Goal: Task Accomplishment & Management: Manage account settings

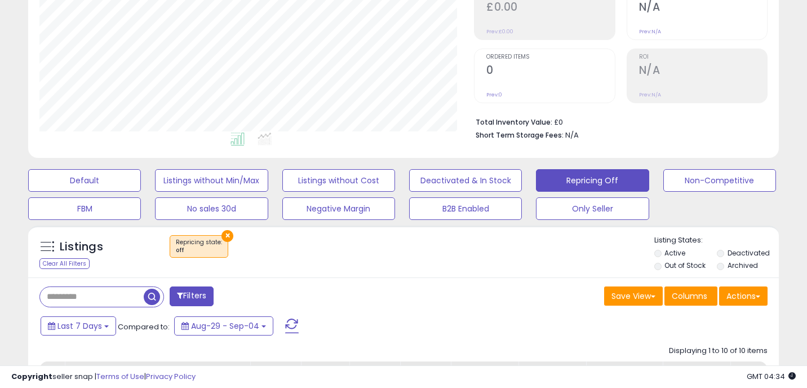
scroll to position [206, 0]
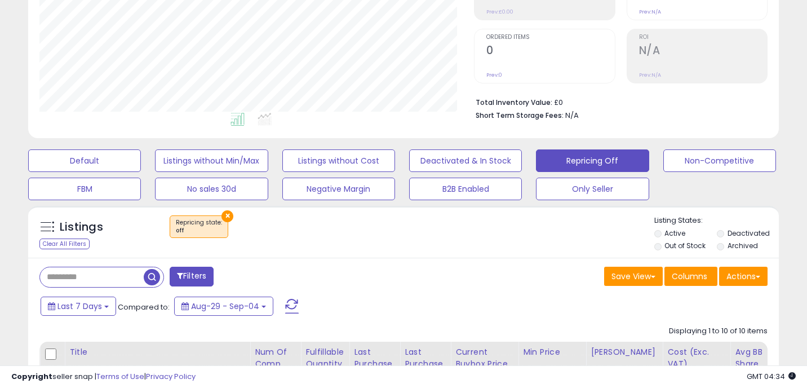
click at [227, 218] on button "×" at bounding box center [228, 216] width 12 height 12
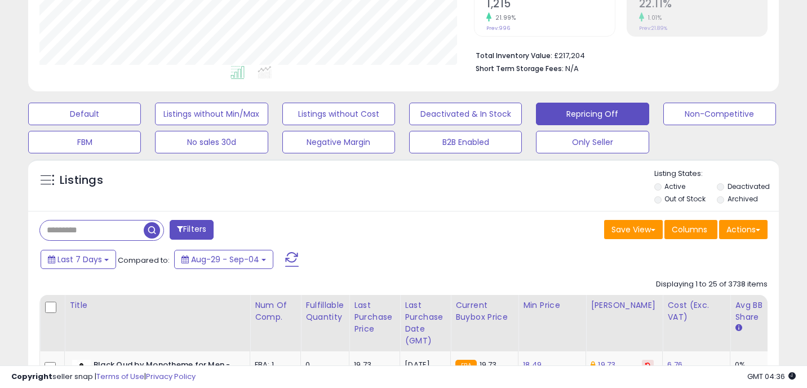
scroll to position [0, 0]
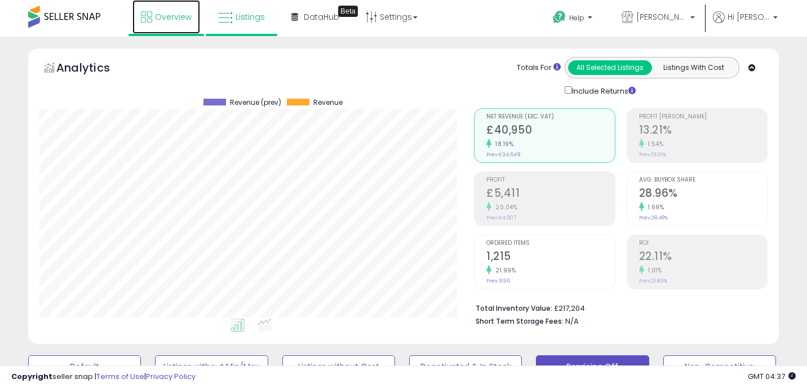
click at [175, 27] on link "Overview" at bounding box center [166, 17] width 68 height 34
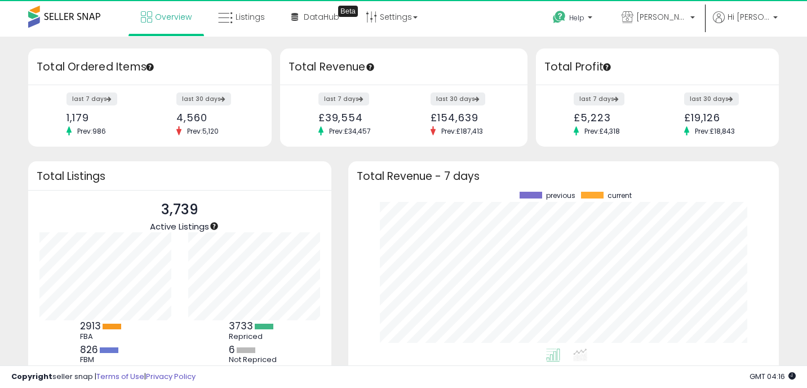
scroll to position [157, 408]
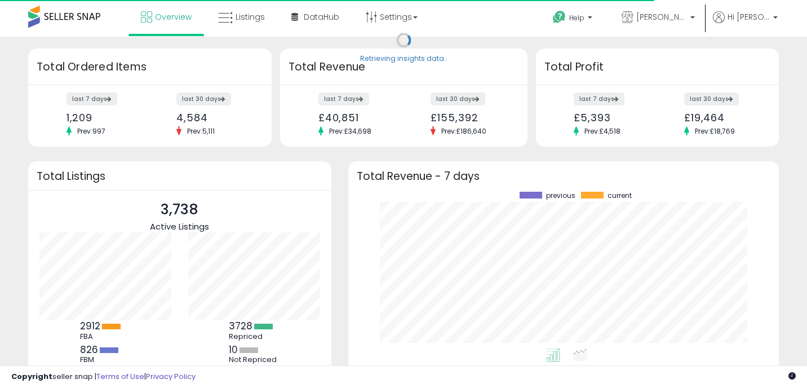
scroll to position [157, 408]
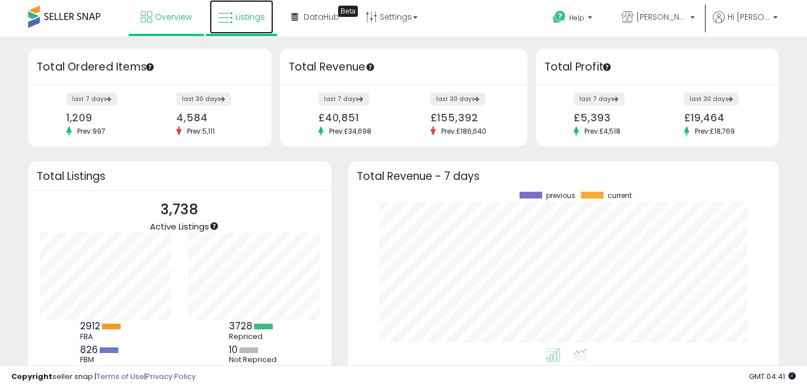
click at [236, 21] on span "Listings" at bounding box center [250, 16] width 29 height 11
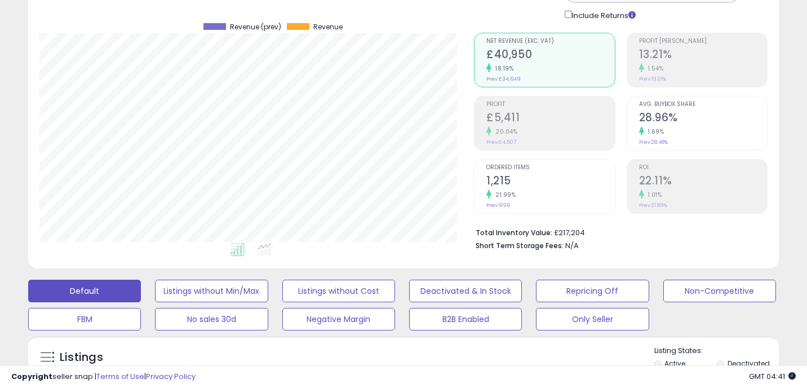
scroll to position [192, 0]
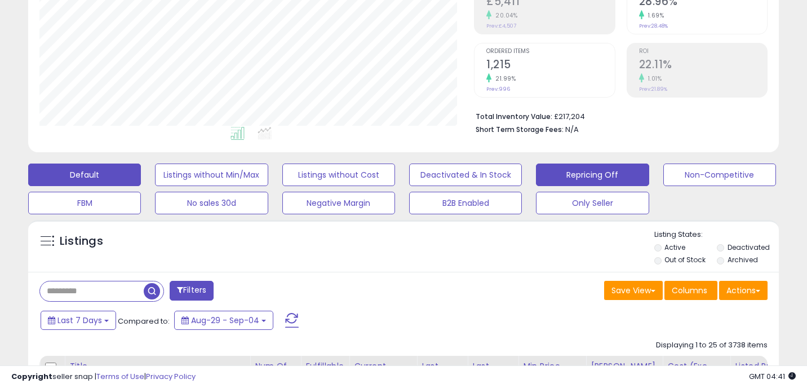
click at [583, 173] on button "Repricing Off" at bounding box center [592, 174] width 113 height 23
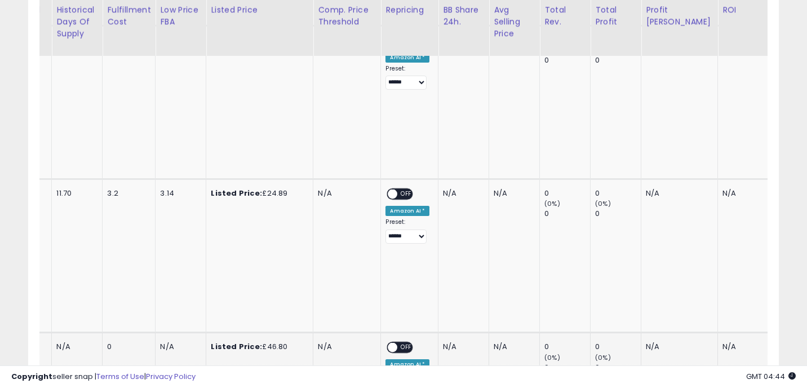
scroll to position [0, 1164]
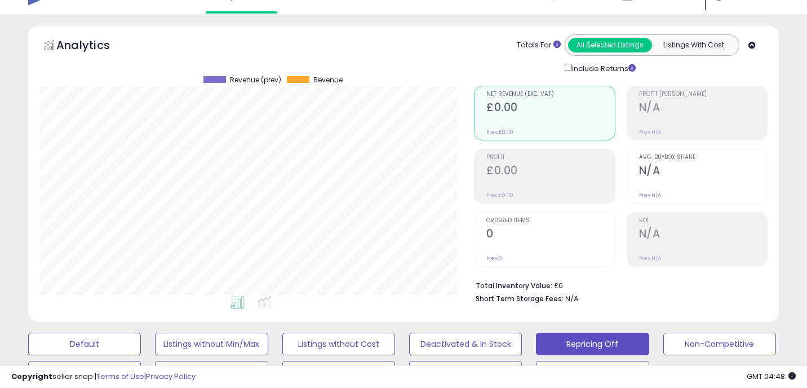
scroll to position [0, 0]
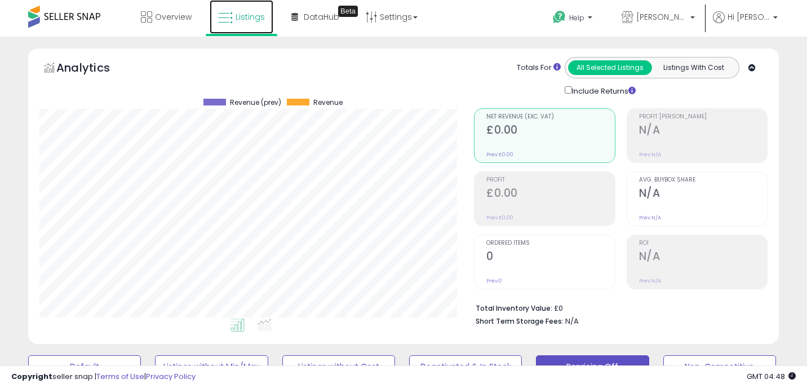
click at [247, 24] on link "Listings" at bounding box center [242, 17] width 64 height 34
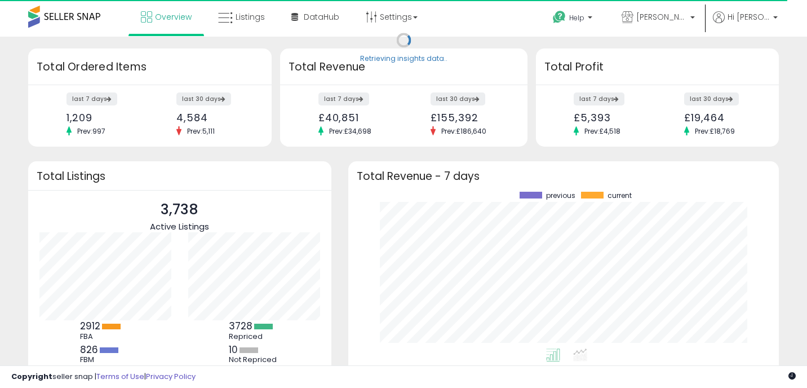
scroll to position [157, 408]
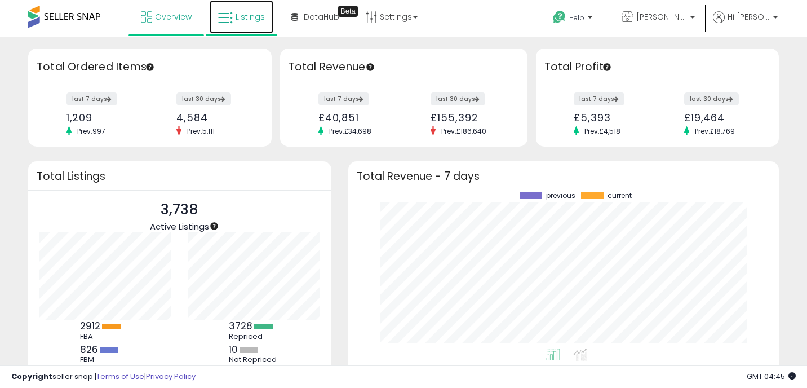
click at [246, 23] on link "Listings" at bounding box center [242, 17] width 64 height 34
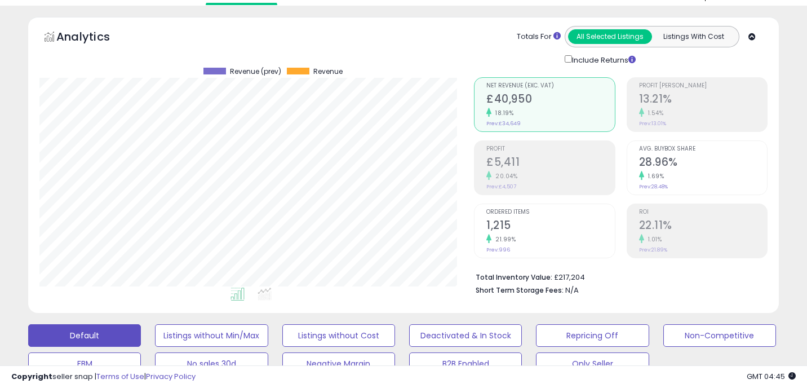
scroll to position [37, 0]
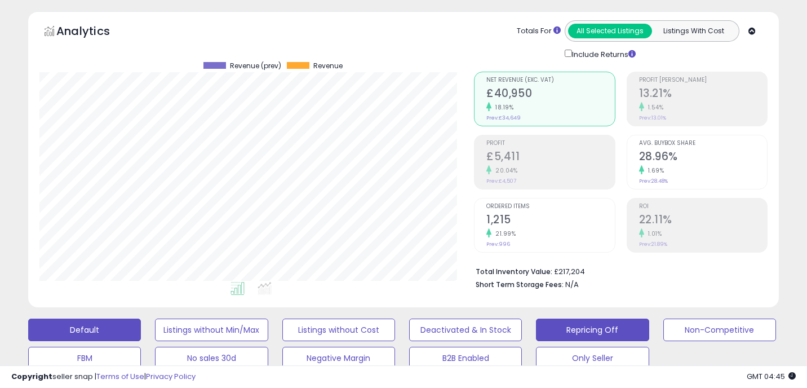
click at [593, 335] on button "Repricing Off" at bounding box center [592, 330] width 113 height 23
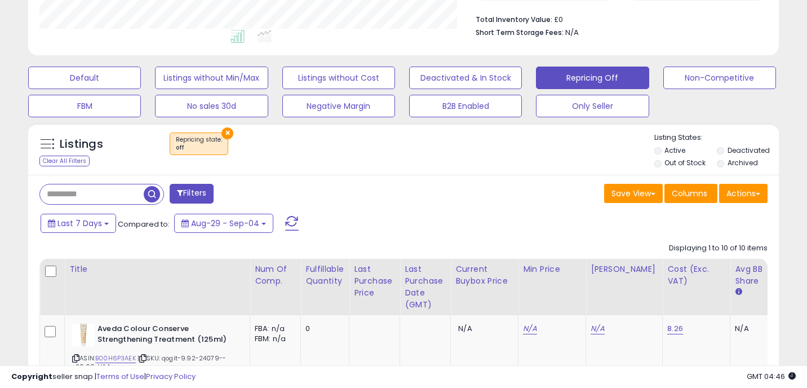
scroll to position [281, 0]
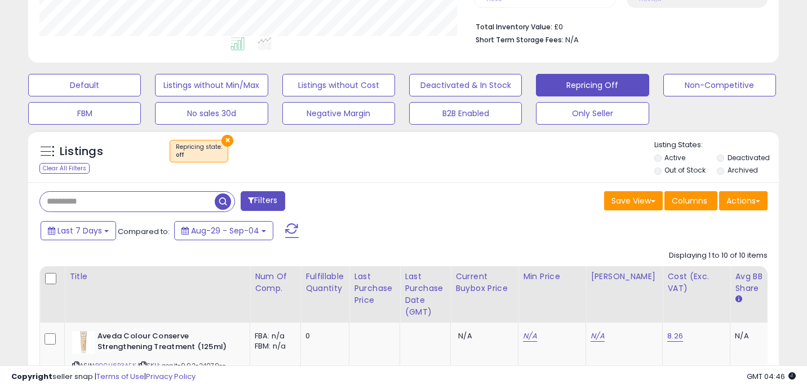
click at [65, 204] on input "text" at bounding box center [127, 202] width 175 height 20
click at [224, 139] on button "×" at bounding box center [228, 141] width 12 height 12
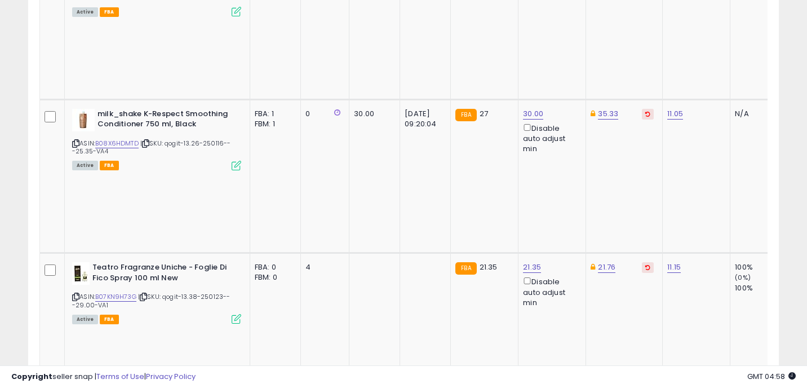
scroll to position [772, 0]
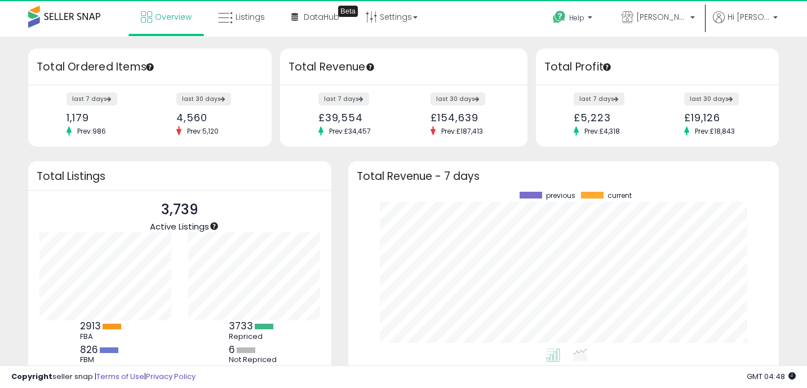
scroll to position [157, 408]
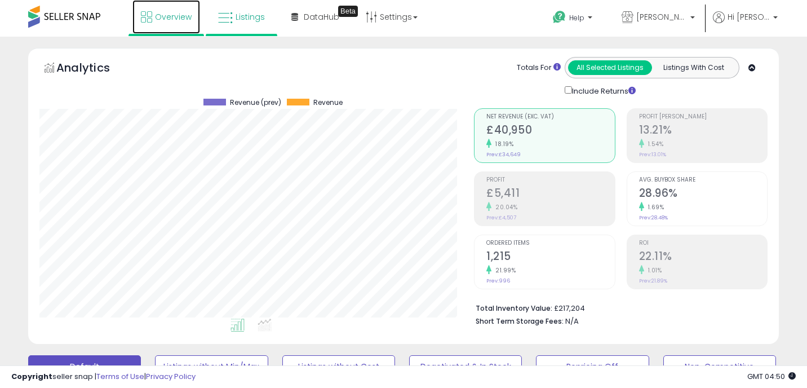
click at [140, 26] on link "Overview" at bounding box center [166, 17] width 68 height 34
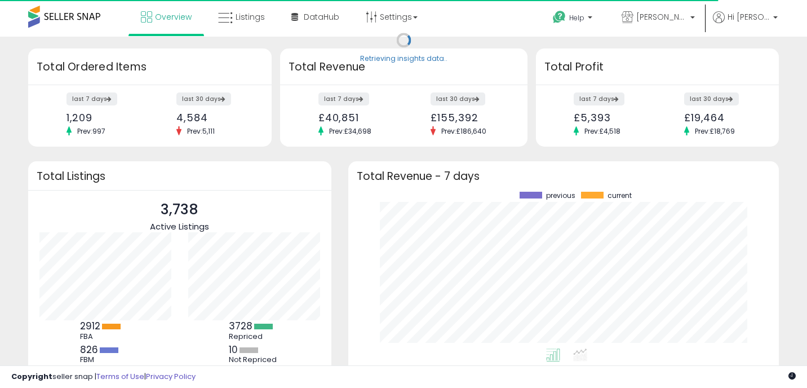
scroll to position [157, 408]
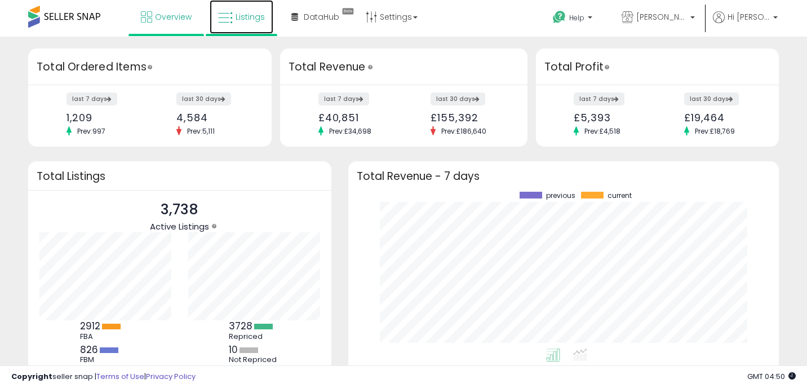
click at [254, 16] on span "Listings" at bounding box center [250, 16] width 29 height 11
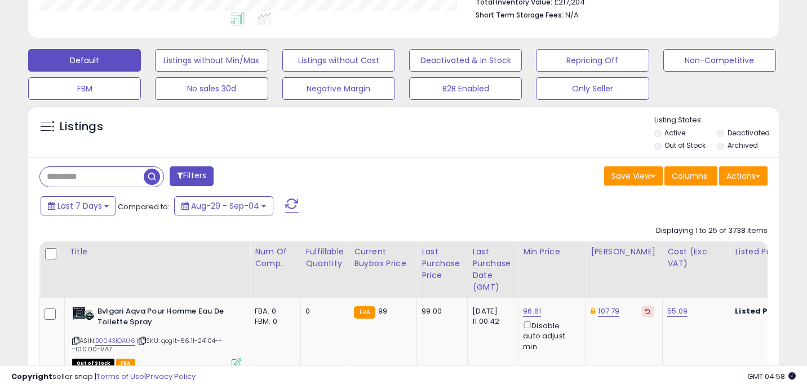
scroll to position [227, 0]
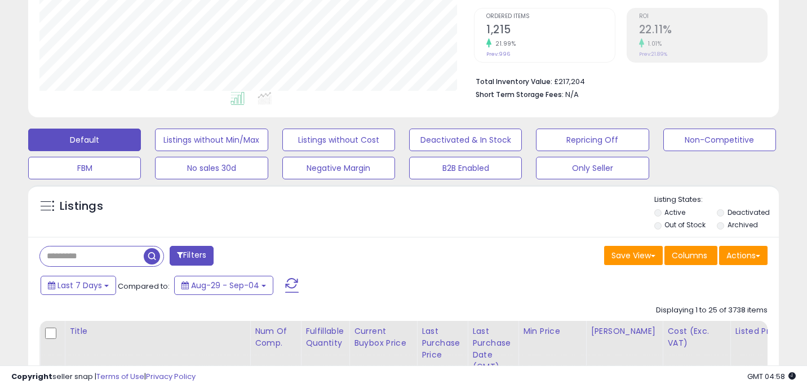
click at [591, 154] on div "Default Listings without Min/Max Listings without Cost Deactivated & In Stock R…" at bounding box center [403, 151] width 779 height 56
click at [591, 138] on button "Repricing Off" at bounding box center [592, 140] width 113 height 23
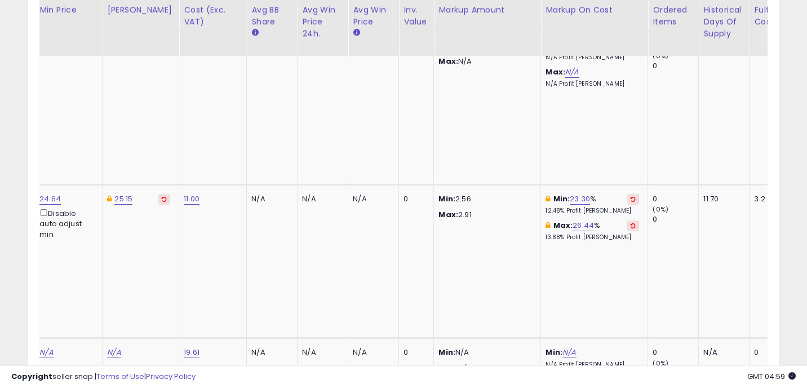
scroll to position [0, 0]
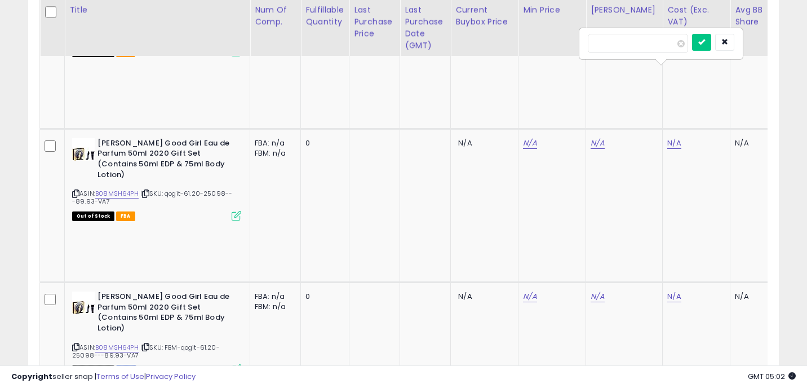
type input "*****"
click button "submit" at bounding box center [701, 42] width 19 height 17
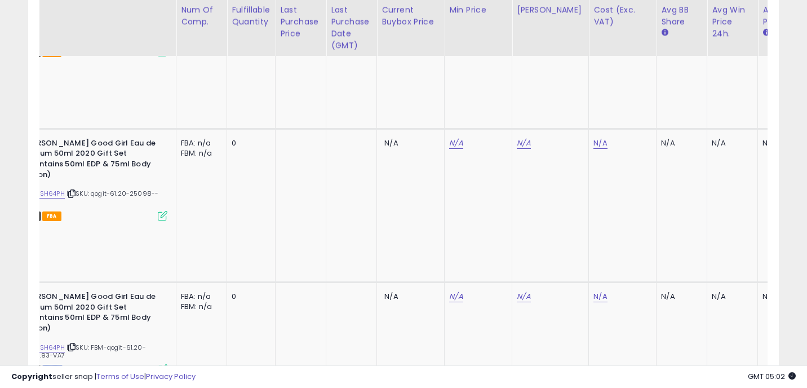
scroll to position [0, 98]
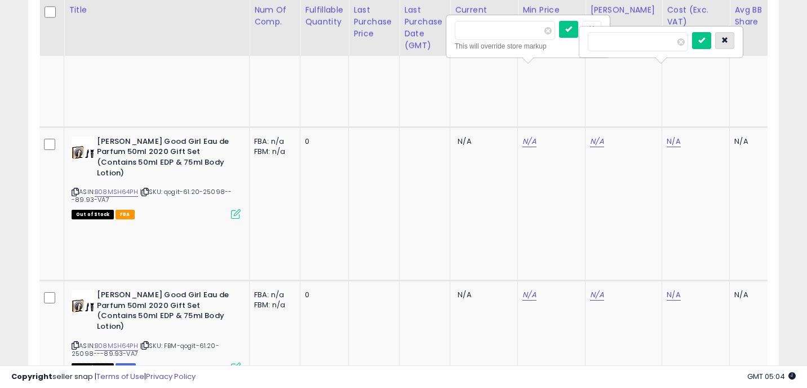
click at [729, 40] on button "button" at bounding box center [724, 40] width 19 height 17
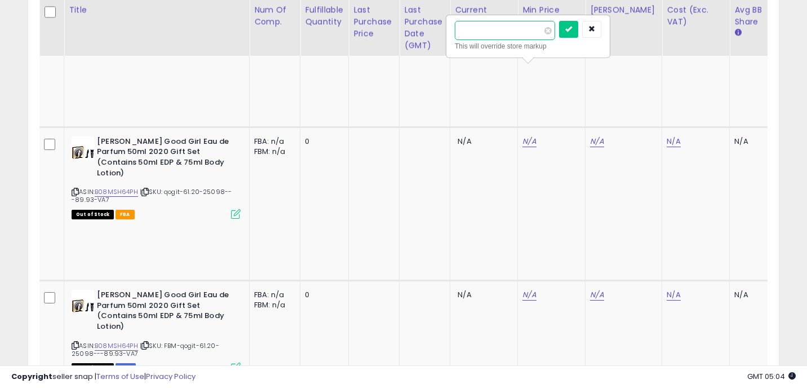
click at [497, 27] on input "*****" at bounding box center [505, 30] width 100 height 19
type input "*"
type input "*****"
click button "submit" at bounding box center [568, 29] width 19 height 17
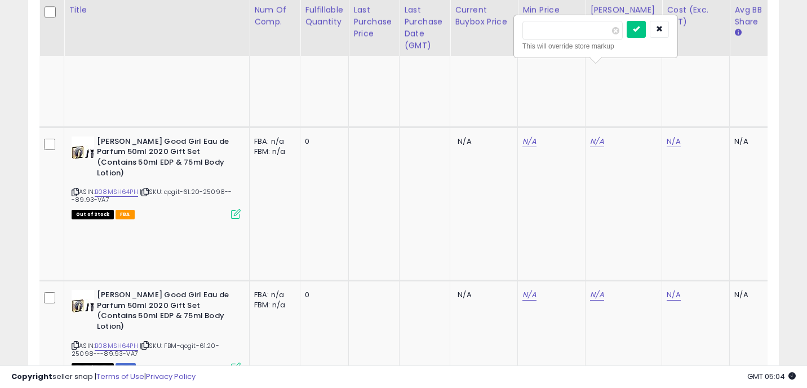
type input "*****"
click button "submit" at bounding box center [636, 29] width 19 height 17
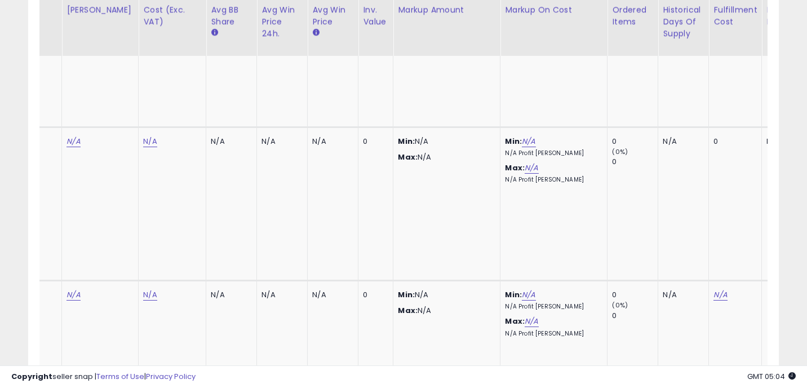
scroll to position [0, 583]
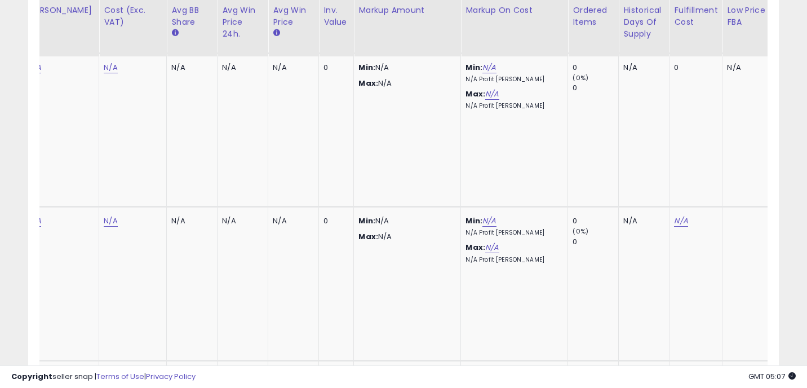
scroll to position [0, 0]
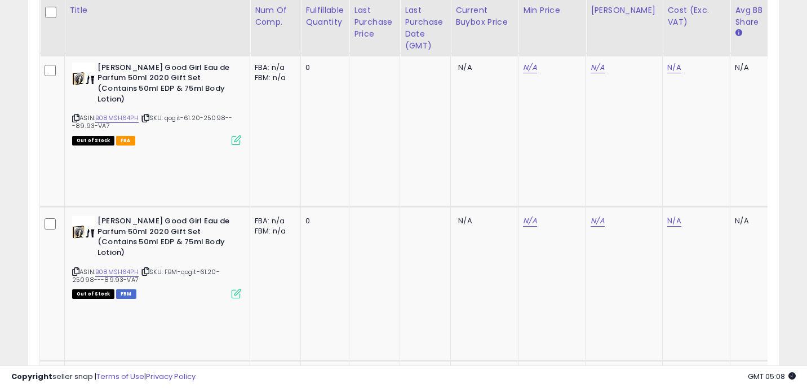
type input "**"
click button "submit" at bounding box center [701, 54] width 19 height 17
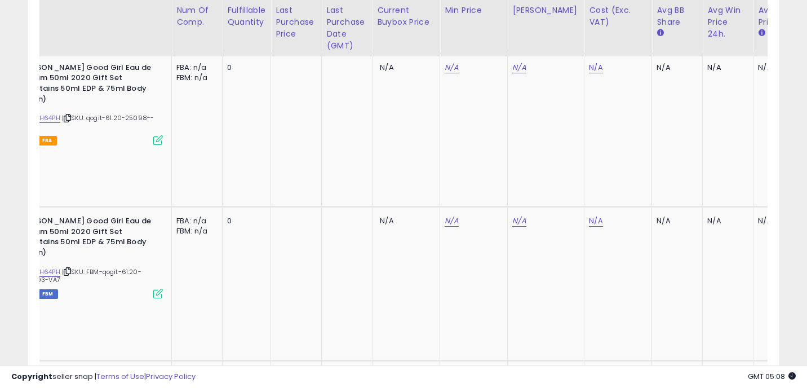
scroll to position [0, 105]
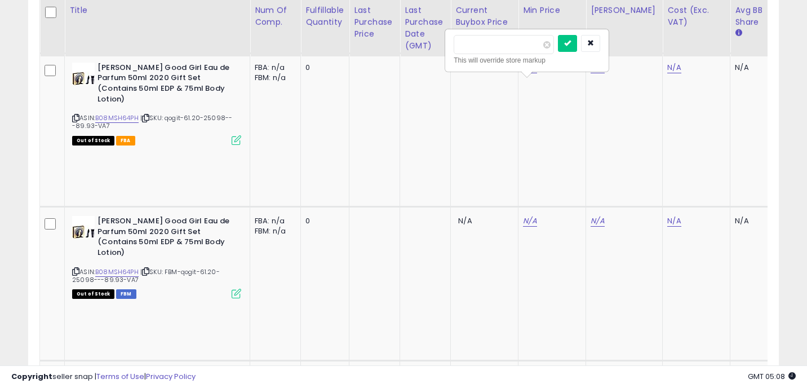
click at [465, 42] on input "*****" at bounding box center [504, 44] width 100 height 19
click at [468, 42] on input "*****" at bounding box center [504, 44] width 100 height 19
type input "*****"
click button "submit" at bounding box center [567, 43] width 19 height 17
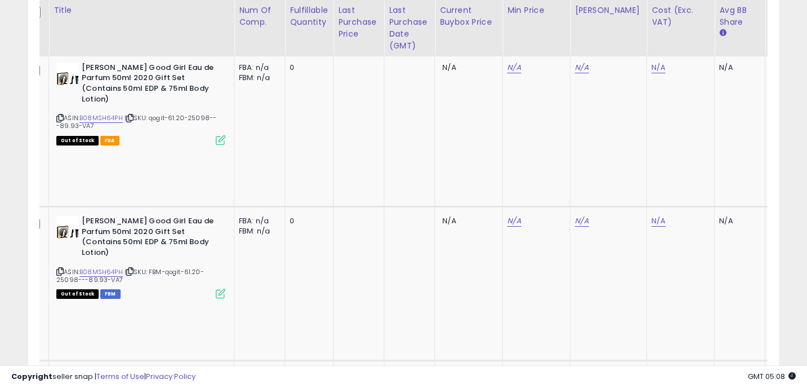
scroll to position [0, 0]
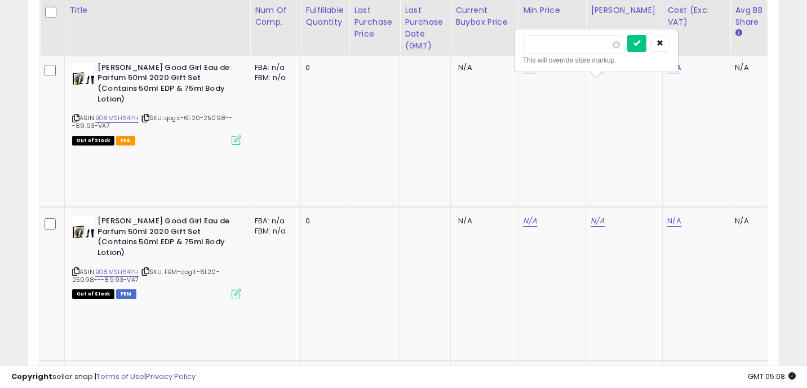
type input "*"
type input "****"
click button "submit" at bounding box center [636, 43] width 19 height 17
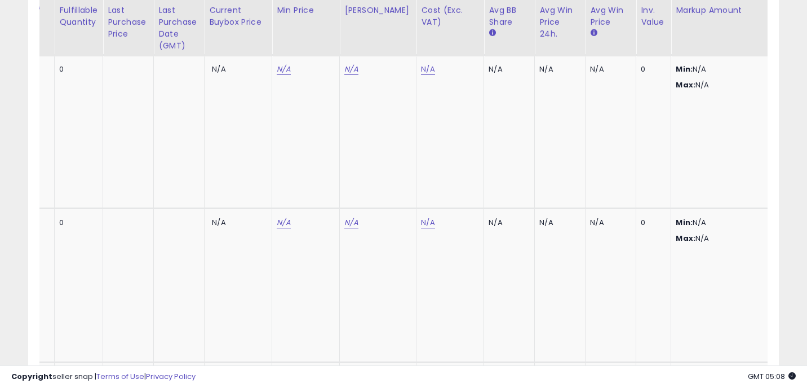
scroll to position [0, 401]
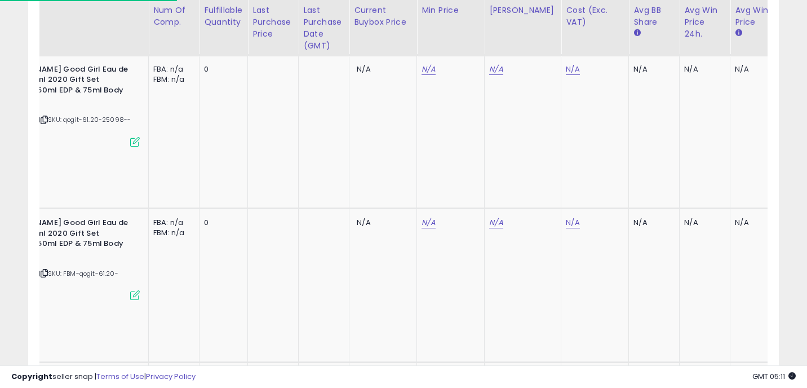
scroll to position [0, 0]
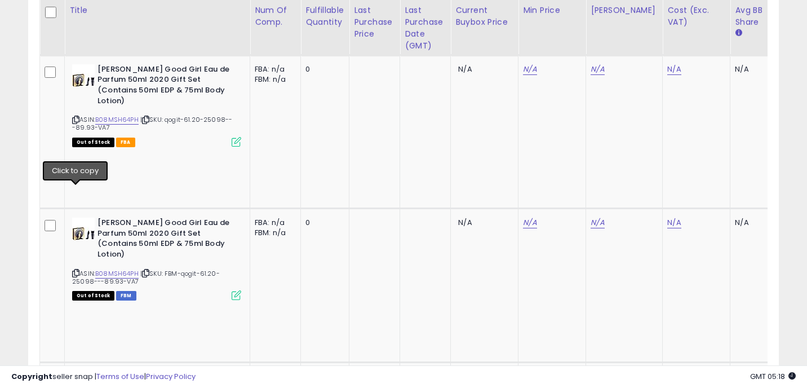
type input "*****"
click button "submit" at bounding box center [701, 133] width 19 height 17
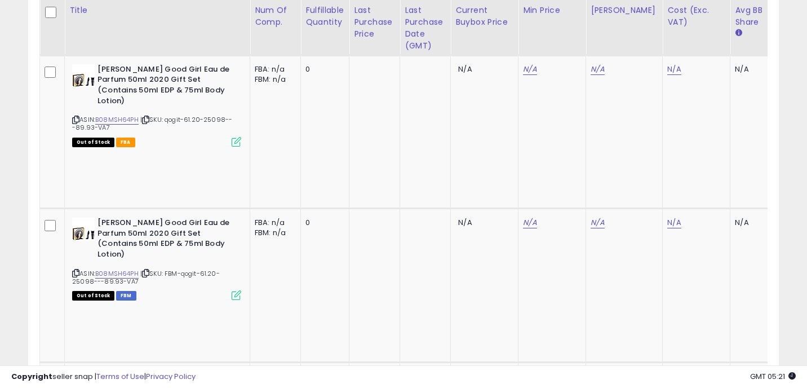
click at [470, 123] on input "*****" at bounding box center [505, 123] width 100 height 19
type input "*****"
click button "submit" at bounding box center [568, 122] width 19 height 17
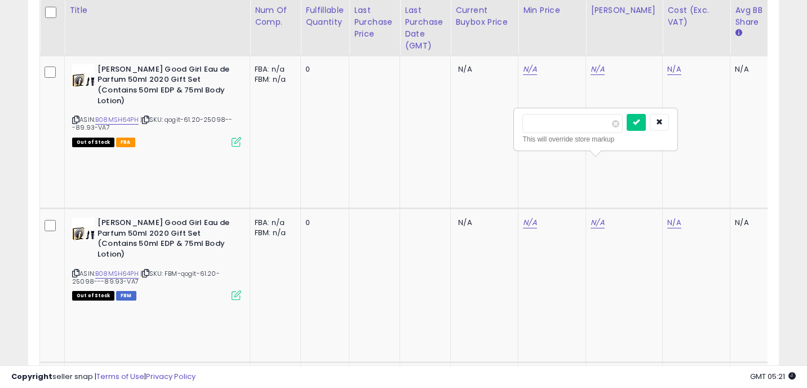
type input "*"
type input "*****"
click button "submit" at bounding box center [636, 122] width 19 height 17
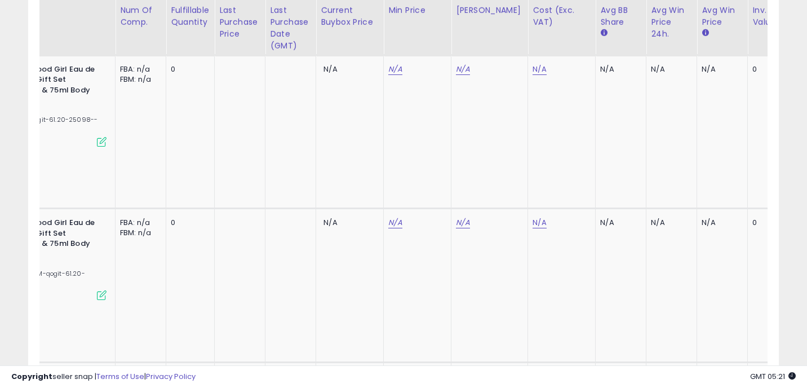
scroll to position [0, 88]
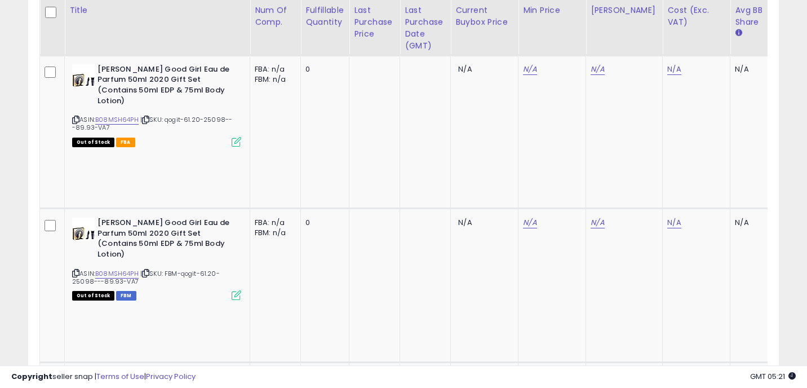
type input "*****"
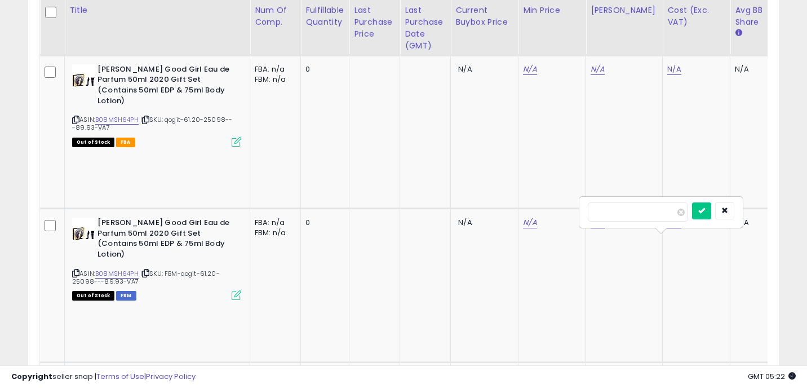
click button "submit" at bounding box center [701, 210] width 19 height 17
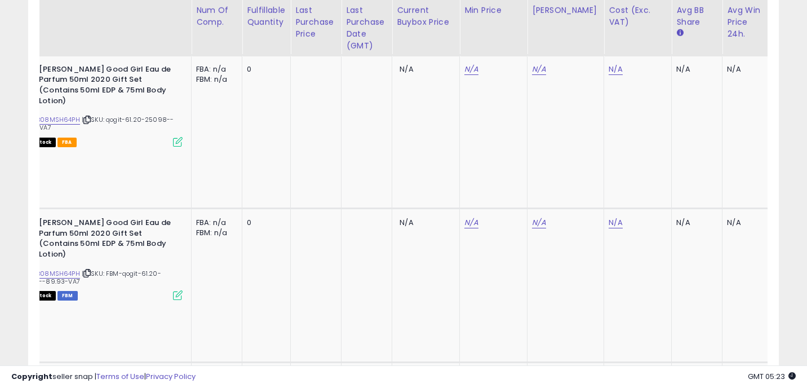
scroll to position [0, 0]
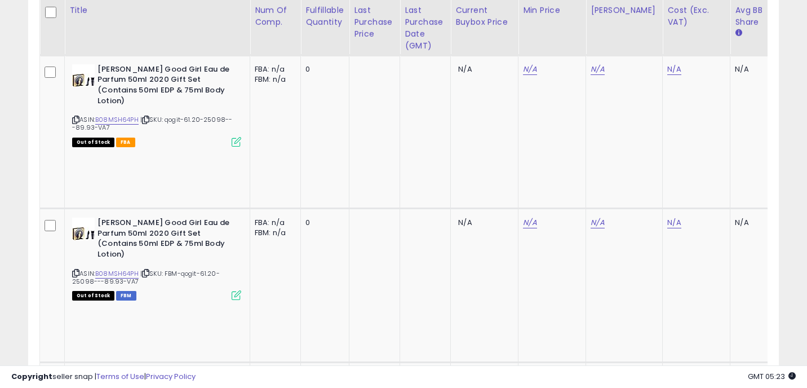
type input "*"
type input "**"
click button "submit" at bounding box center [638, 199] width 19 height 17
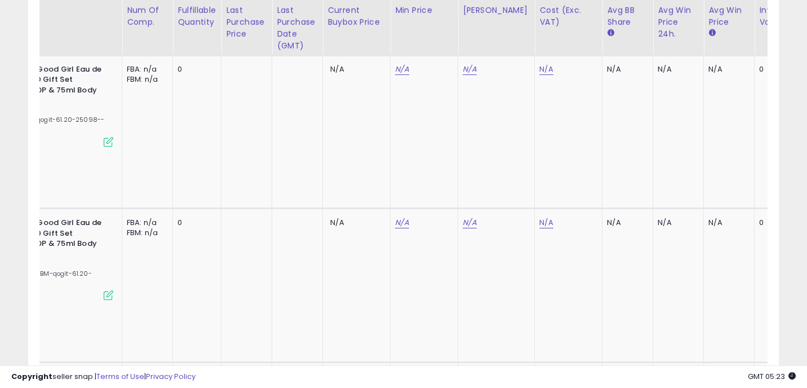
scroll to position [0, 169]
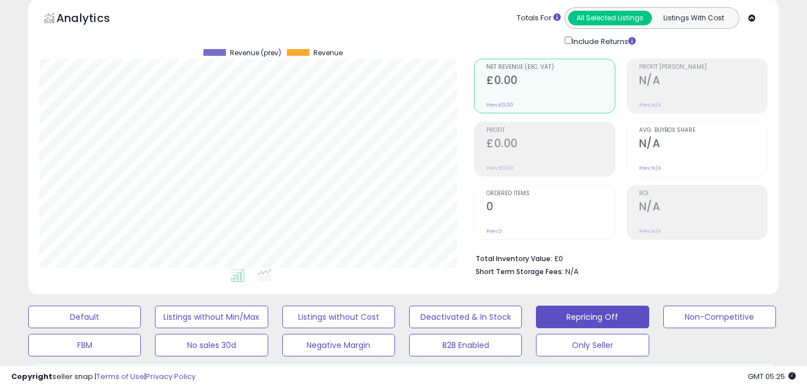
scroll to position [0, 0]
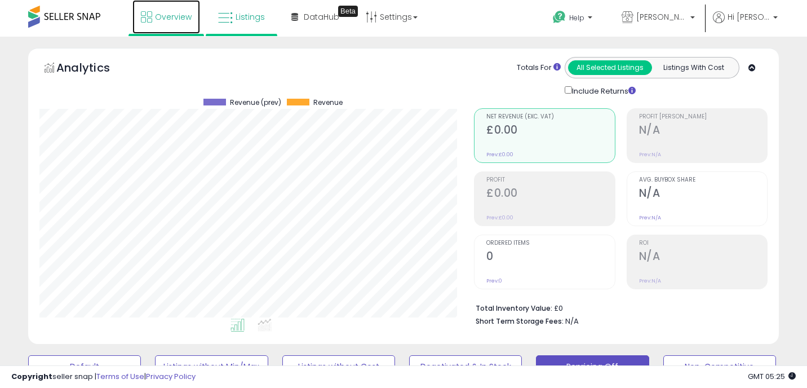
click at [171, 16] on span "Overview" at bounding box center [173, 16] width 37 height 11
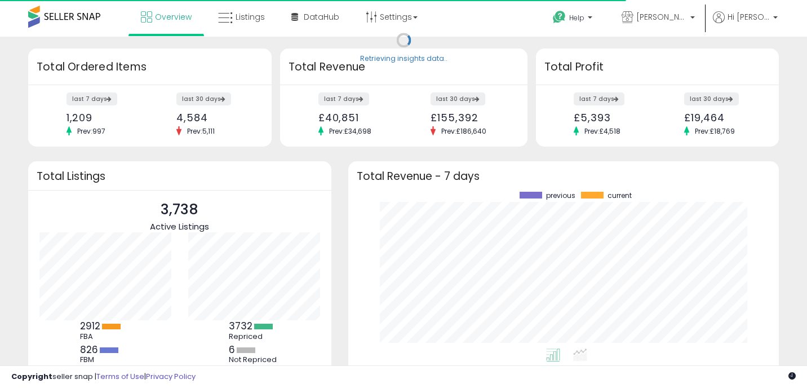
scroll to position [157, 408]
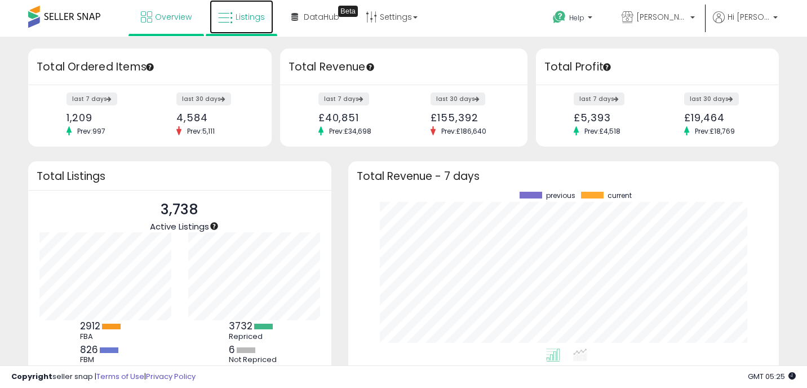
click at [262, 24] on link "Listings" at bounding box center [242, 17] width 64 height 34
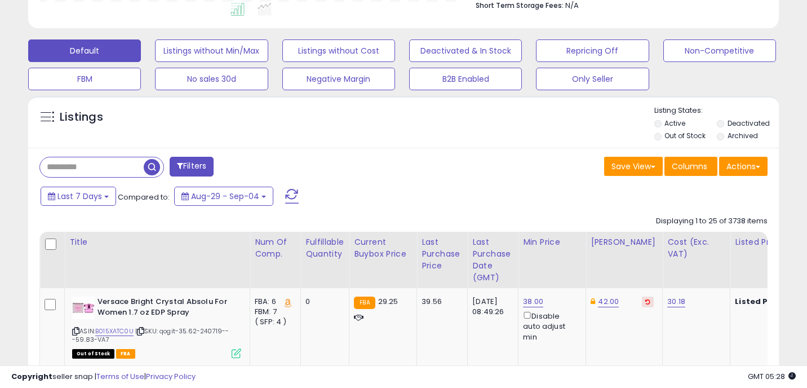
scroll to position [273, 0]
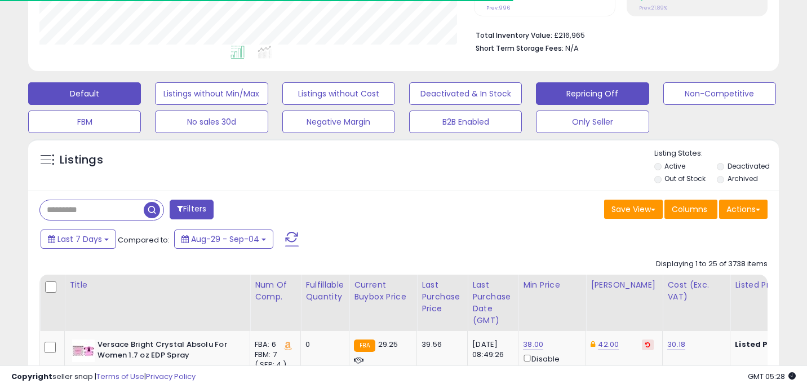
click at [596, 95] on button "Repricing Off" at bounding box center [592, 93] width 113 height 23
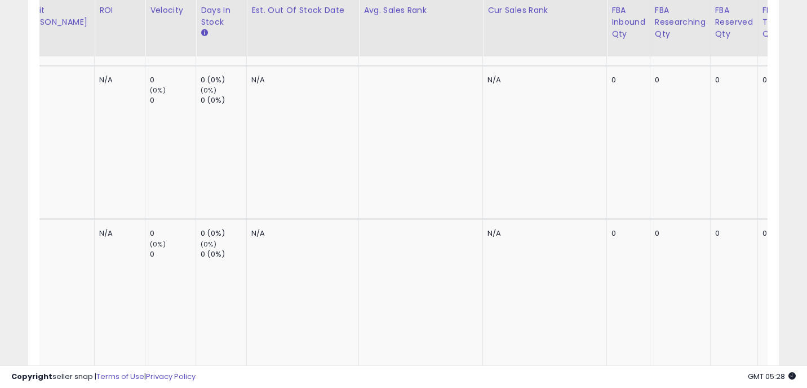
scroll to position [0, 1710]
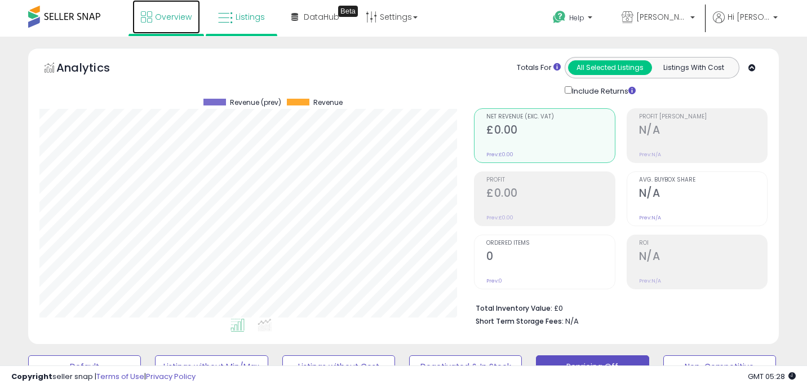
click at [144, 14] on icon at bounding box center [146, 16] width 11 height 11
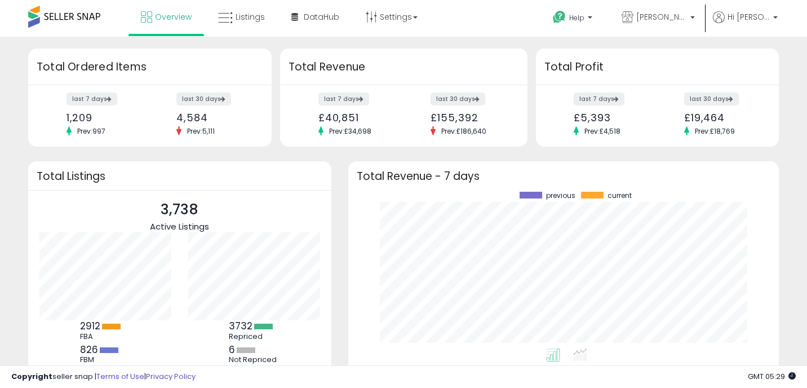
scroll to position [157, 408]
